Goal: Find specific page/section

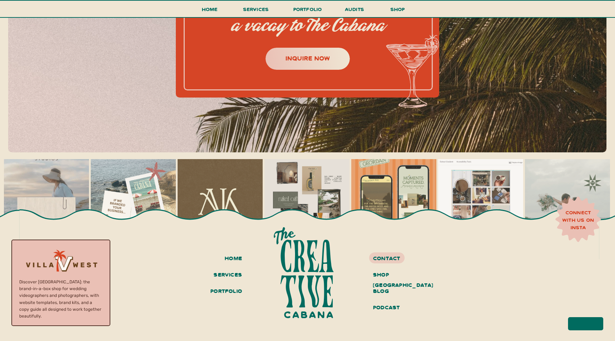
scroll to position [3147, 0]
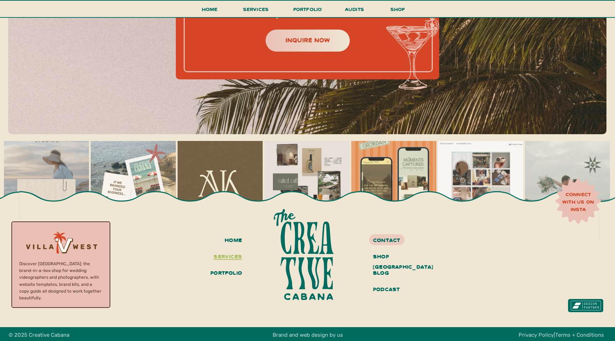
click at [236, 258] on h3 "services" at bounding box center [226, 257] width 31 height 12
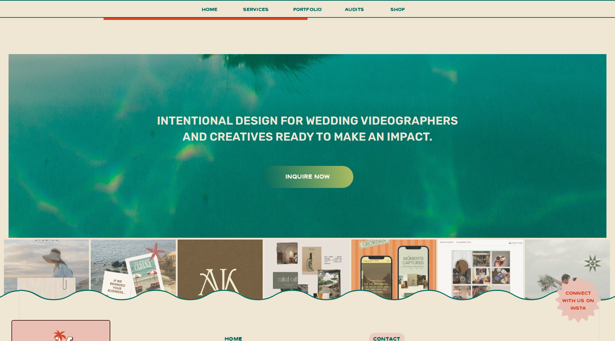
scroll to position [4022, 0]
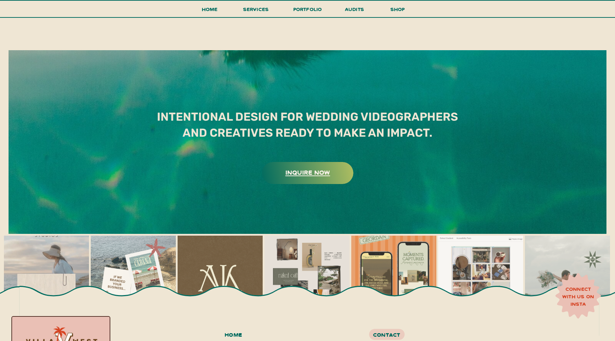
click at [299, 171] on h3 "inquire now" at bounding box center [307, 171] width 89 height 11
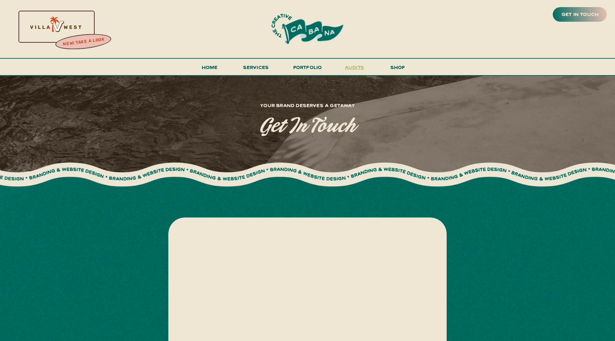
click at [360, 68] on h3 "audits" at bounding box center [354, 69] width 21 height 12
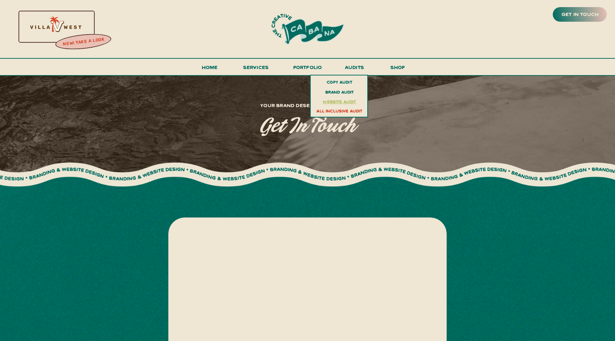
click at [345, 100] on h3 "website audit" at bounding box center [339, 100] width 52 height 7
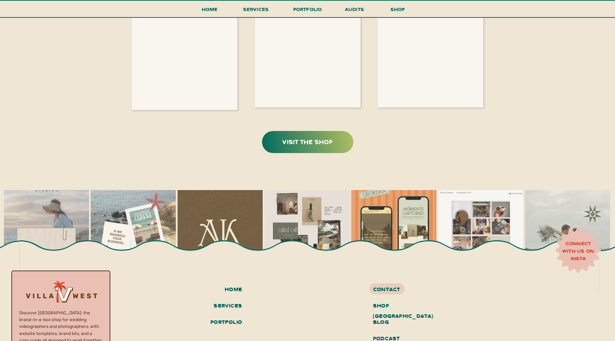
scroll to position [1499, 0]
